Goal: Transaction & Acquisition: Purchase product/service

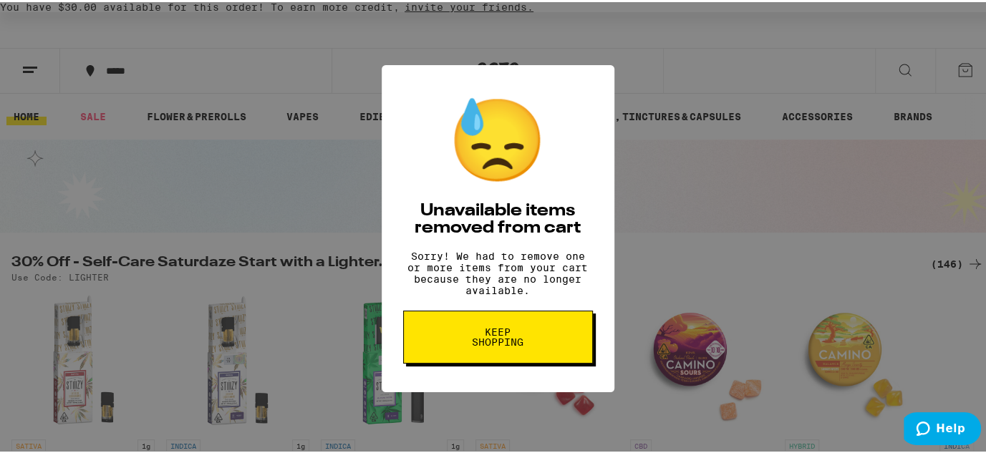
click at [487, 339] on span "Keep Shopping" at bounding box center [498, 335] width 74 height 20
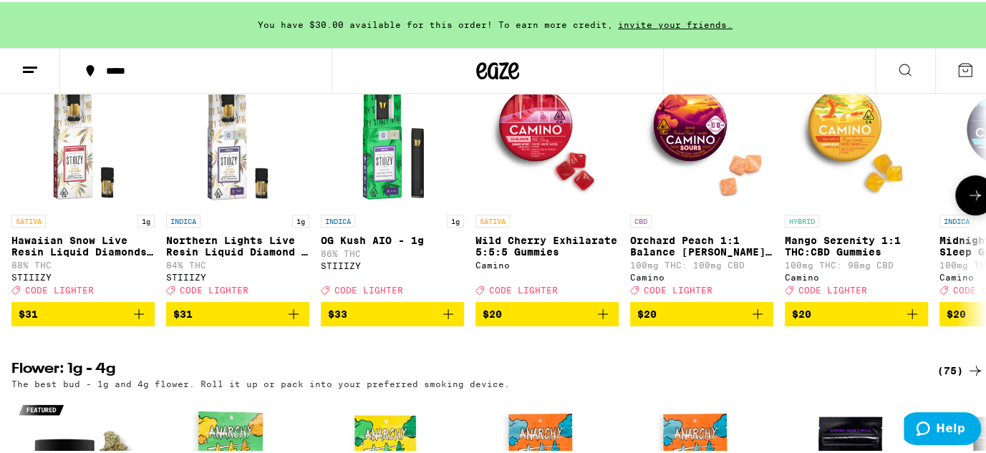
scroll to position [130, 0]
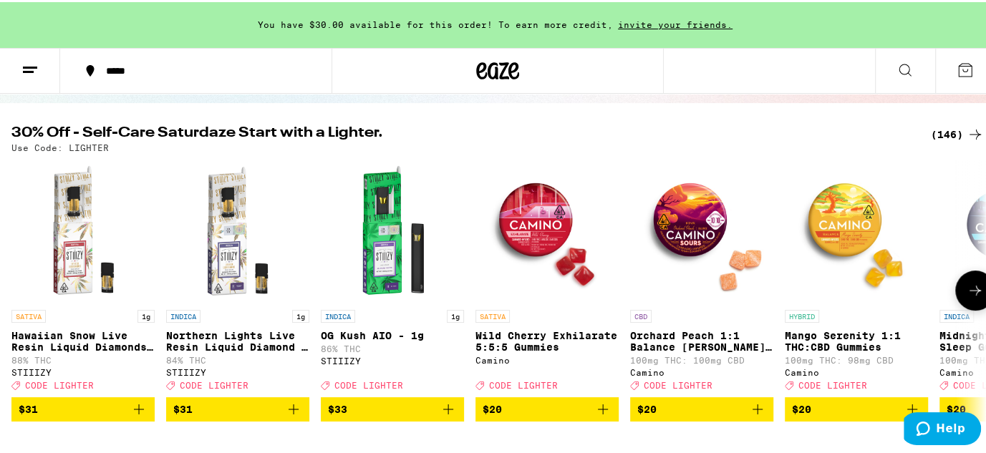
click at [673, 409] on span "$20" at bounding box center [701, 407] width 129 height 17
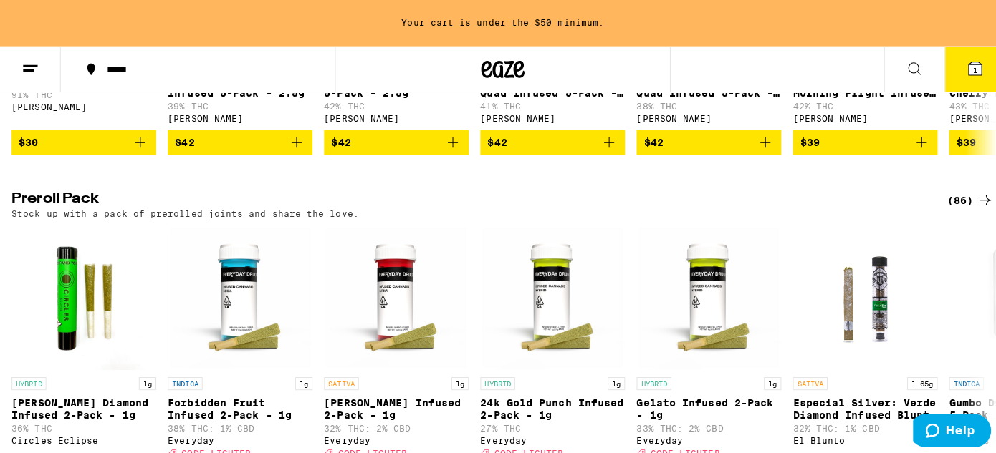
scroll to position [3060, 0]
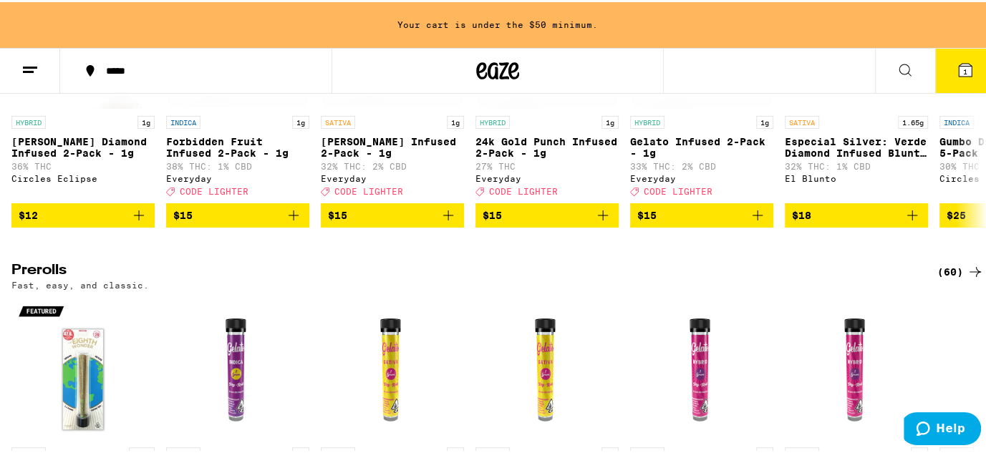
click at [958, 57] on button "1" at bounding box center [965, 69] width 60 height 44
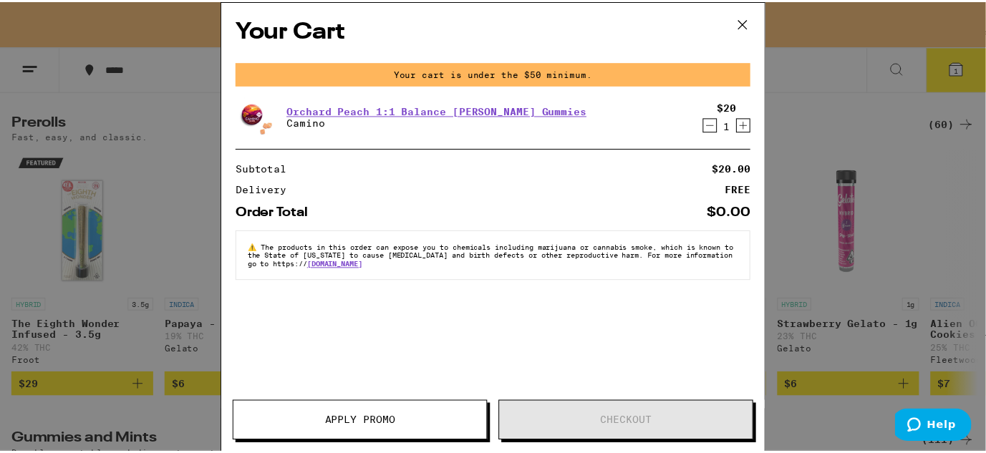
scroll to position [2913, 0]
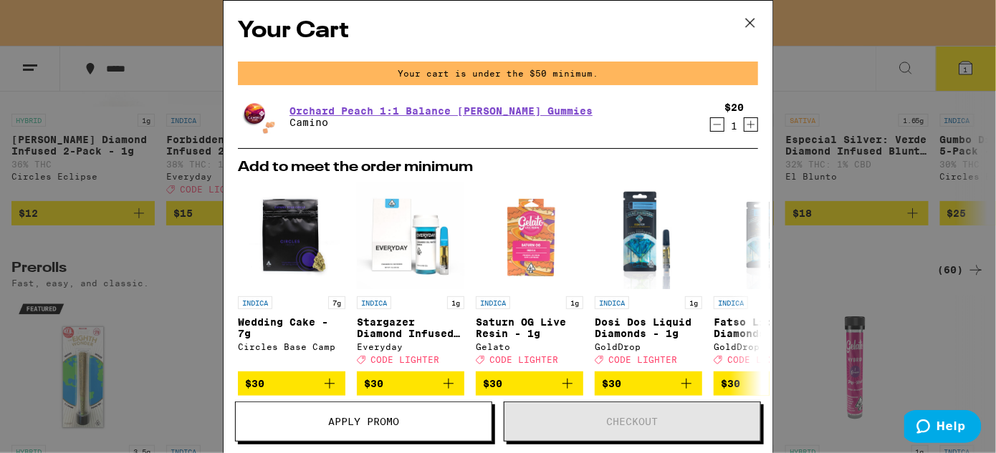
drag, startPoint x: 868, startPoint y: 350, endPoint x: 876, endPoint y: 321, distance: 29.7
click at [868, 347] on div "Your Cart Your cart is under the $50 minimum. Orchard Peach 1:1 Balance [PERSON…" at bounding box center [498, 226] width 996 height 453
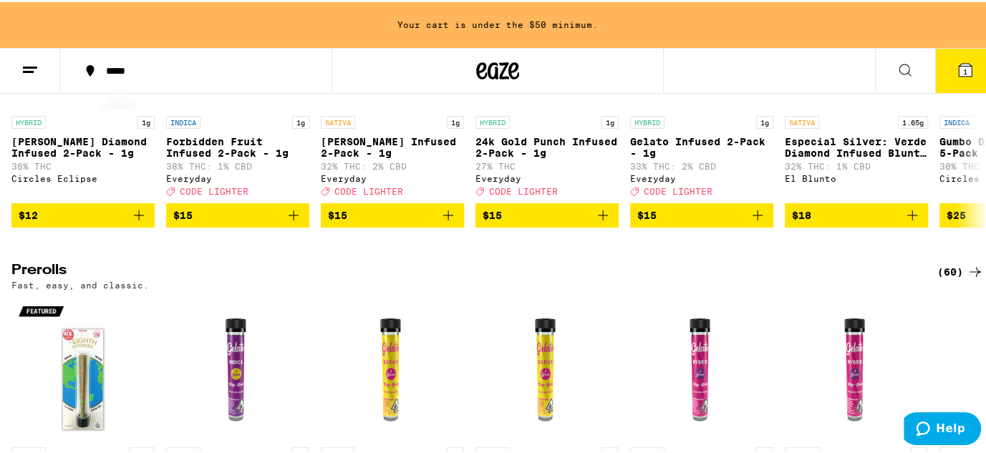
click at [943, 59] on button "1" at bounding box center [965, 69] width 60 height 44
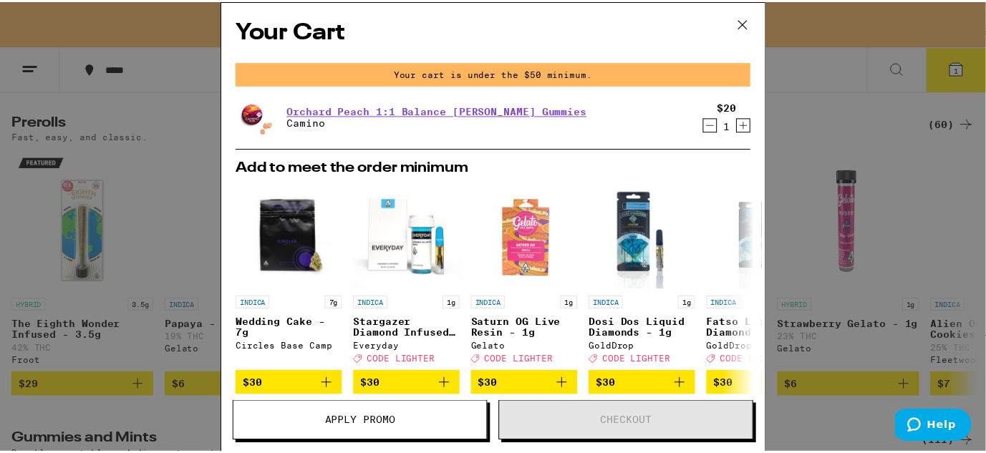
scroll to position [2913, 0]
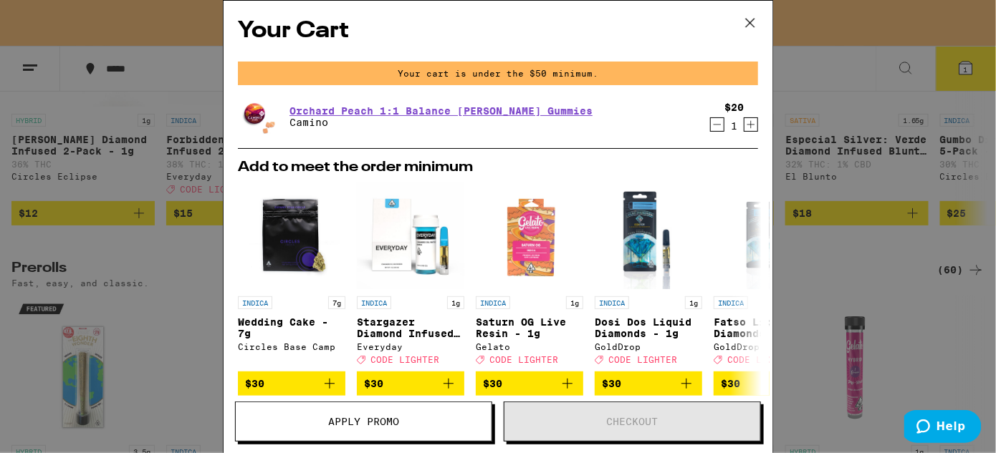
click at [173, 341] on div "Your Cart Your cart is under the $50 minimum. Orchard Peach 1:1 Balance [PERSON…" at bounding box center [498, 226] width 996 height 453
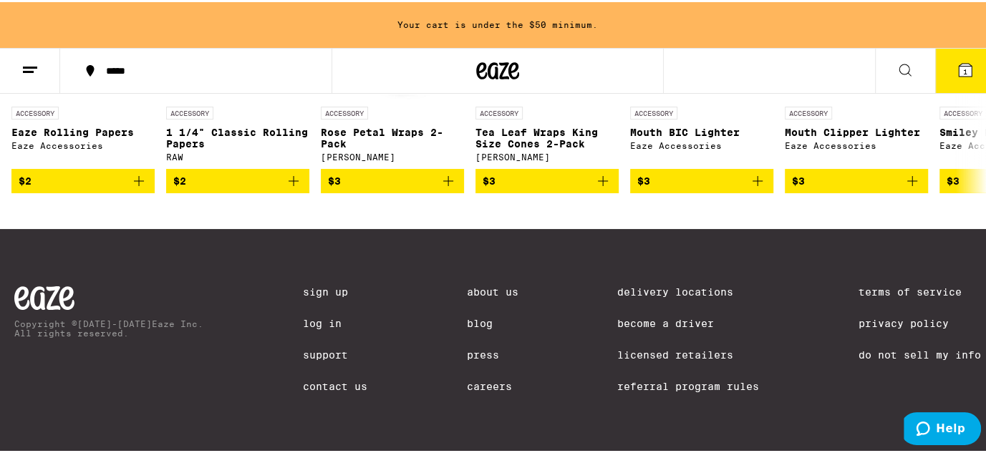
scroll to position [5740, 0]
click at [907, 66] on button at bounding box center [905, 69] width 60 height 45
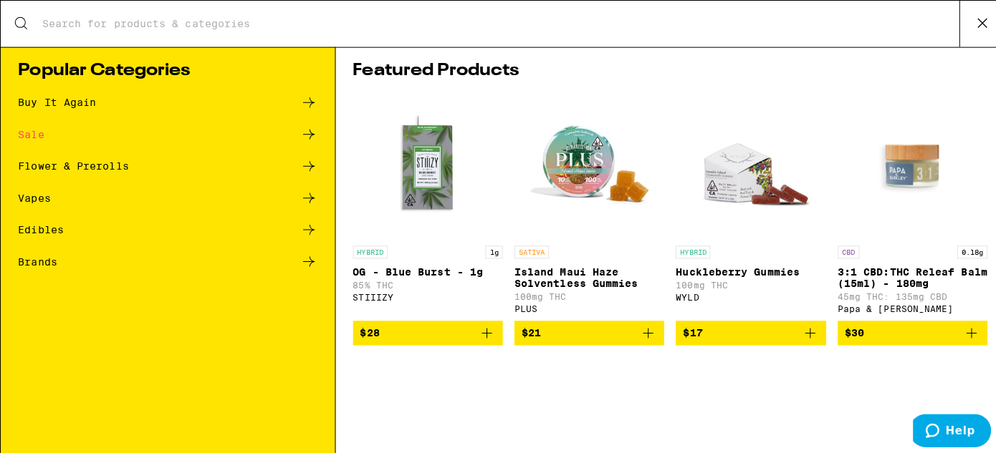
scroll to position [0, 0]
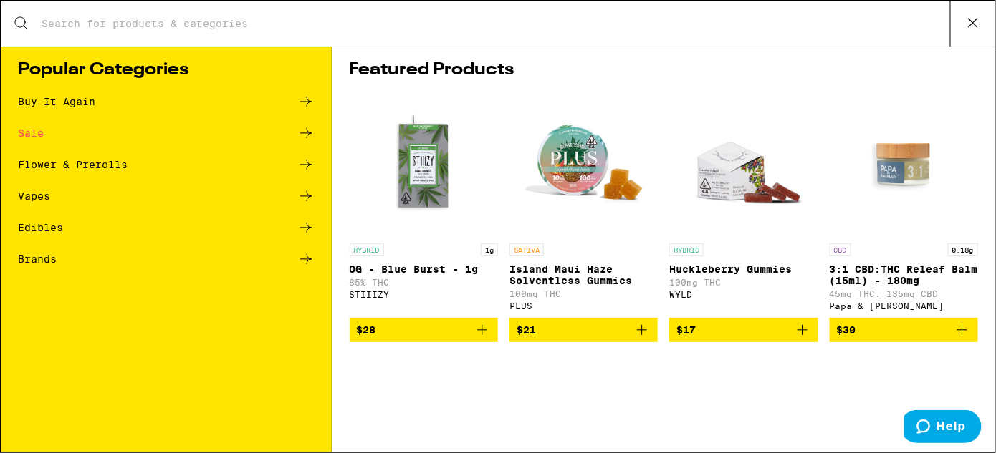
click at [973, 19] on icon at bounding box center [972, 22] width 21 height 21
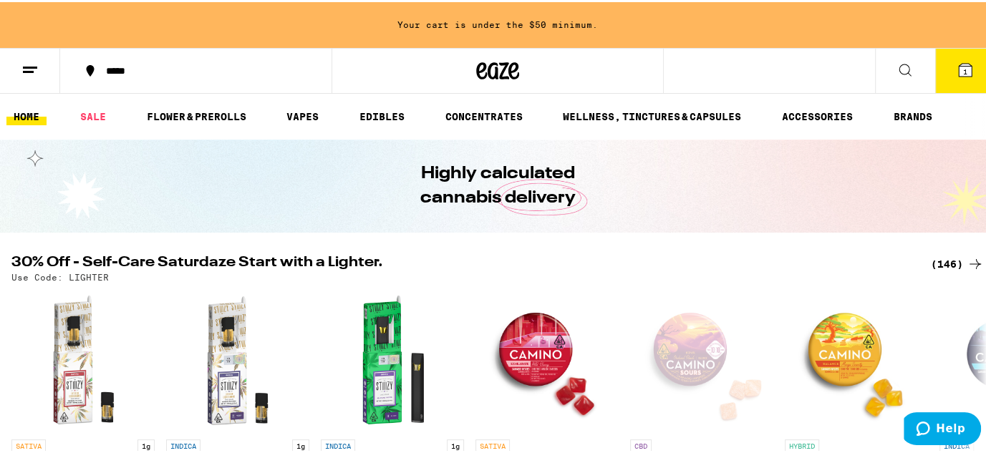
click at [949, 57] on button "1" at bounding box center [965, 69] width 60 height 44
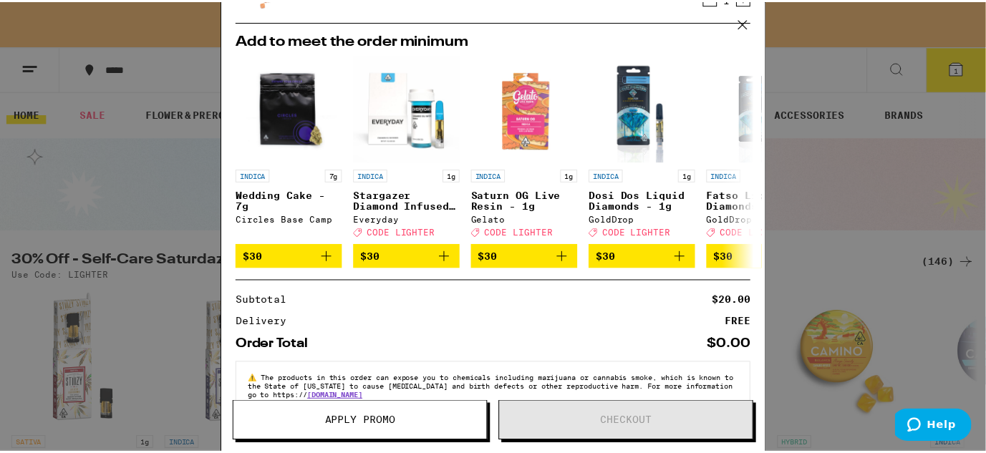
scroll to position [98, 0]
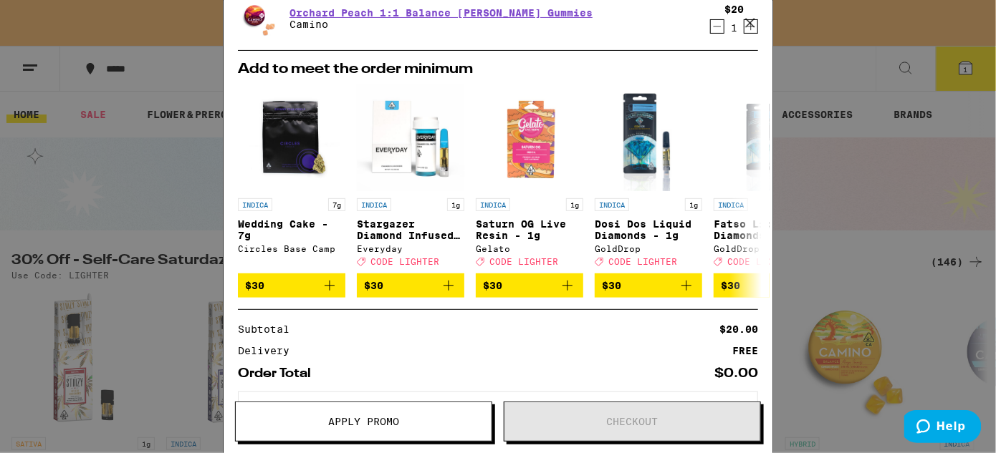
click at [342, 414] on button "Apply Promo" at bounding box center [363, 422] width 257 height 40
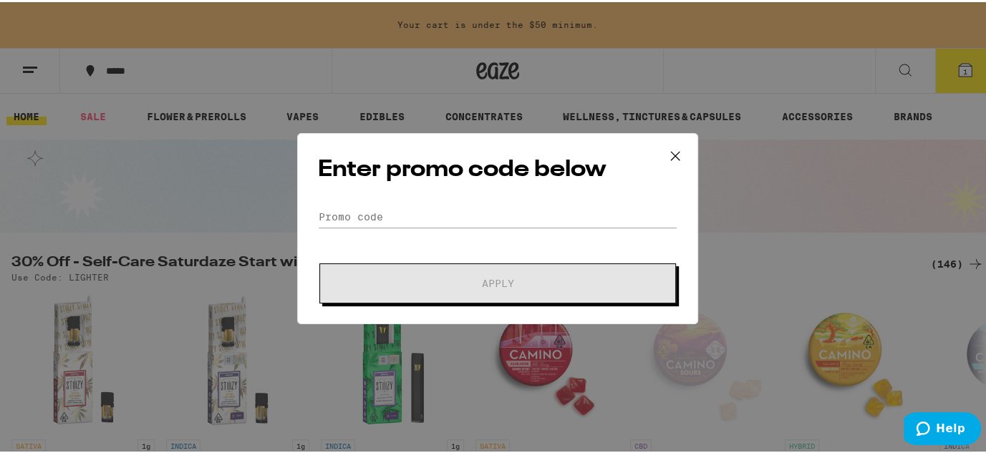
click at [457, 233] on form "Promo Code Apply" at bounding box center [498, 252] width 360 height 97
click at [436, 211] on input "Promo Code" at bounding box center [498, 214] width 360 height 21
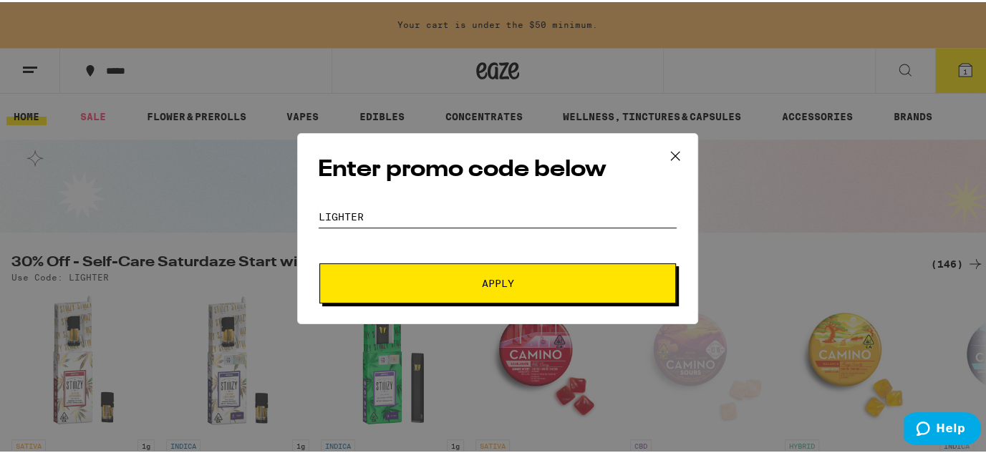
type input "lighter"
click at [469, 285] on span "Apply" at bounding box center [498, 281] width 258 height 10
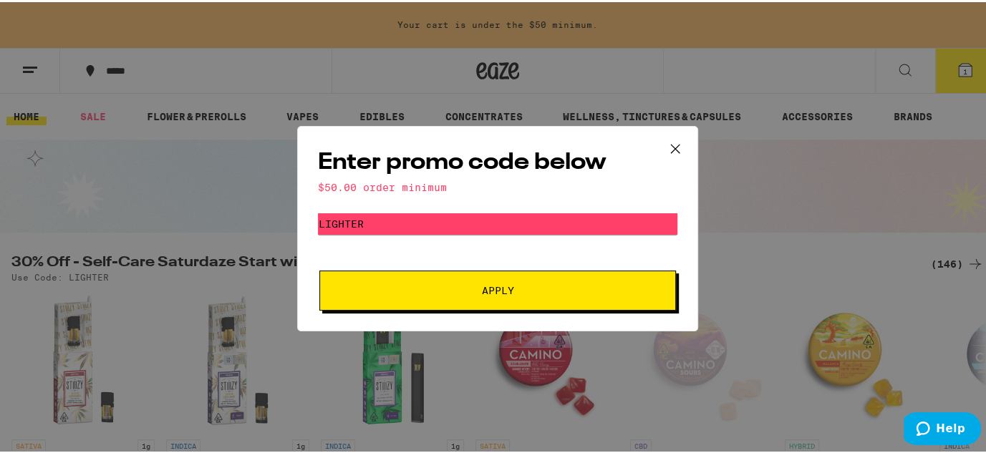
click at [469, 285] on span "Apply" at bounding box center [498, 289] width 258 height 10
click at [680, 149] on icon at bounding box center [675, 146] width 21 height 21
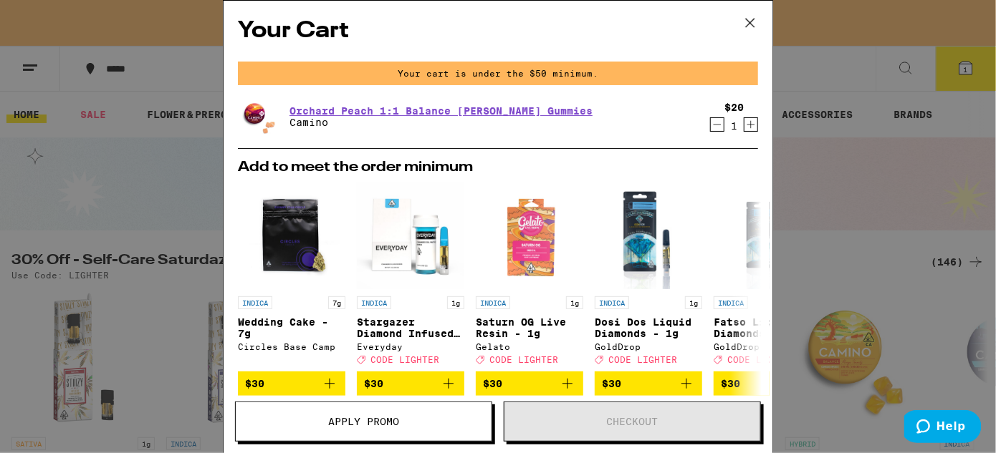
click at [920, 77] on div "Your Cart Your cart is under the $50 minimum. Orchard Peach 1:1 Balance [PERSON…" at bounding box center [498, 226] width 996 height 453
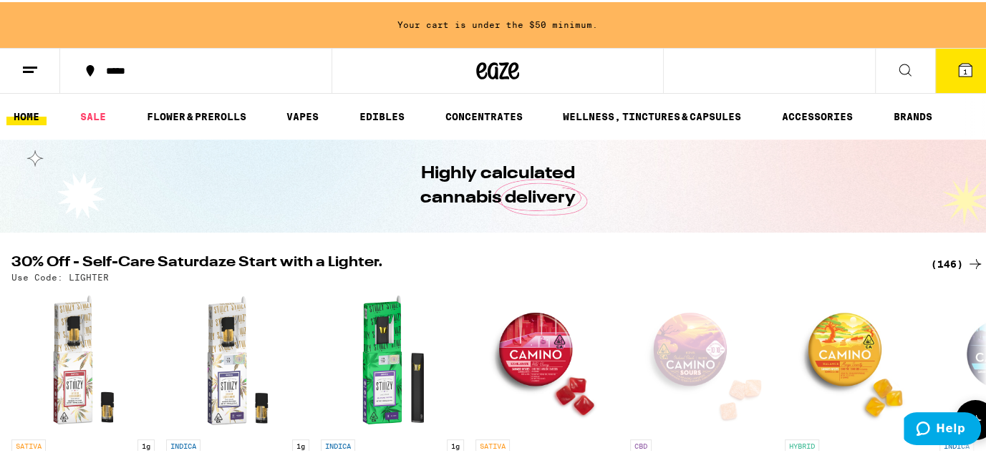
click at [698, 347] on div "Open page for Orchard Peach 1:1 Balance Sours Gummies from Camino" at bounding box center [701, 358] width 143 height 143
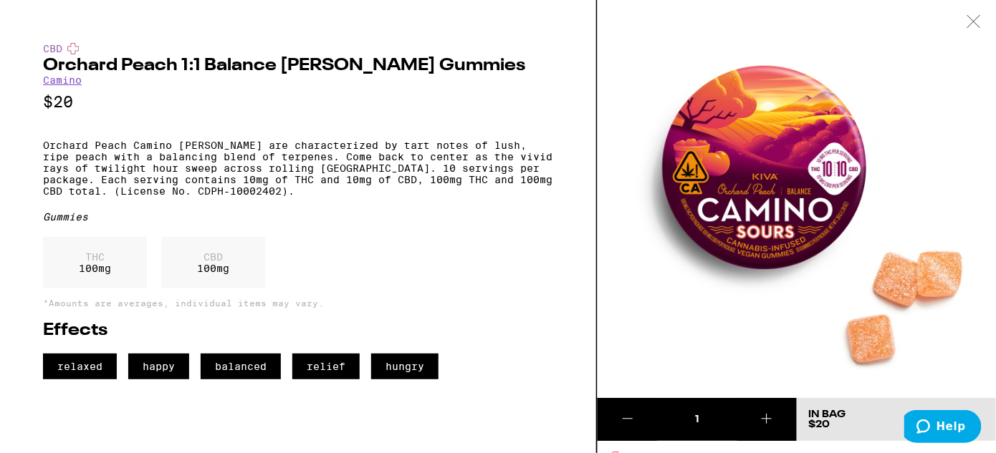
drag, startPoint x: 980, startPoint y: 24, endPoint x: 978, endPoint y: 37, distance: 12.4
click at [980, 24] on icon at bounding box center [973, 21] width 14 height 13
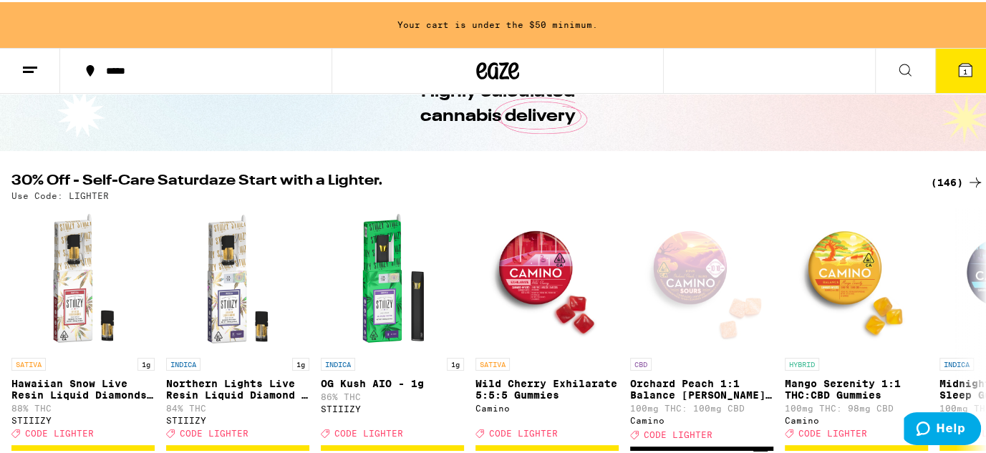
click at [959, 64] on icon at bounding box center [965, 68] width 13 height 13
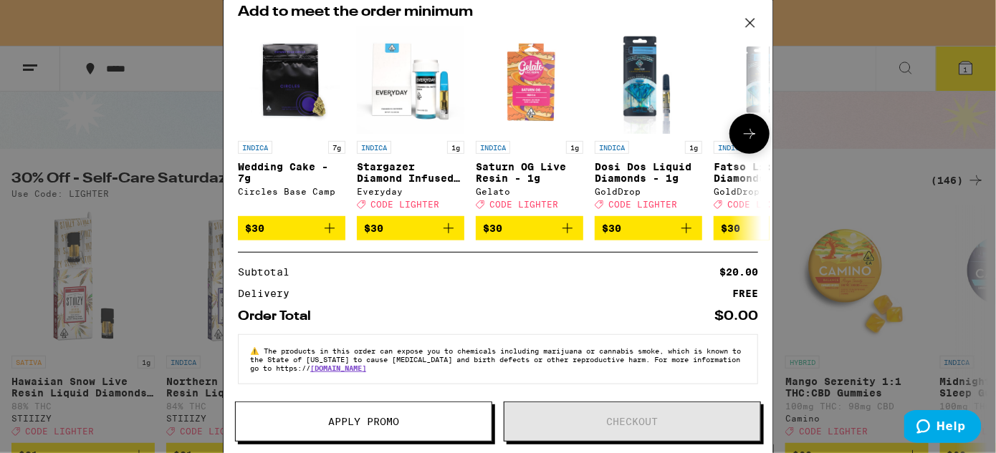
scroll to position [163, 0]
